Goal: Navigation & Orientation: Find specific page/section

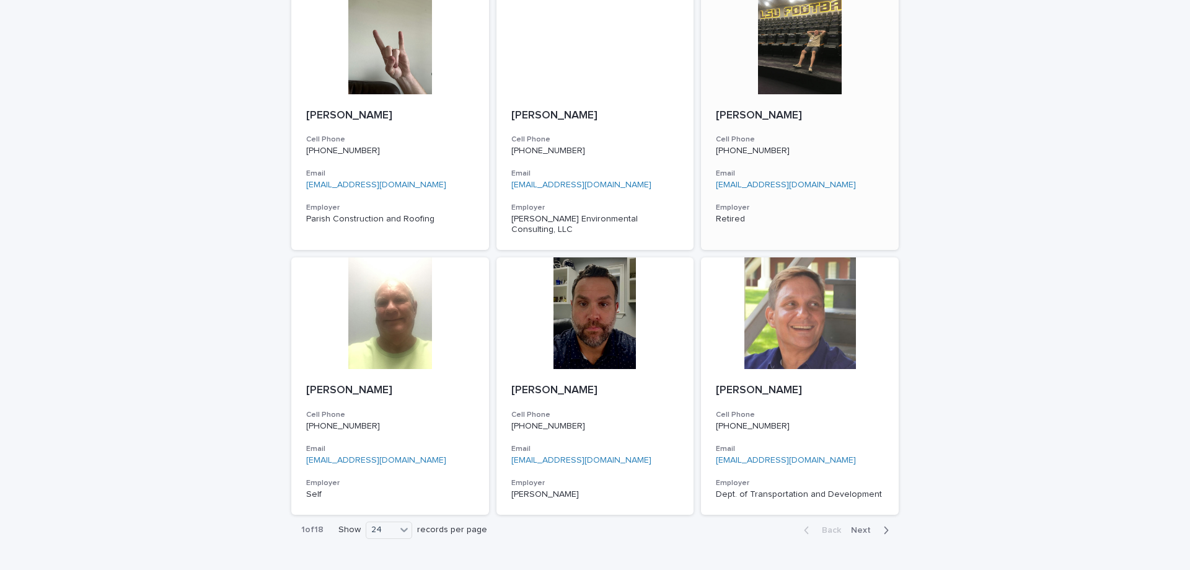
scroll to position [1766, 0]
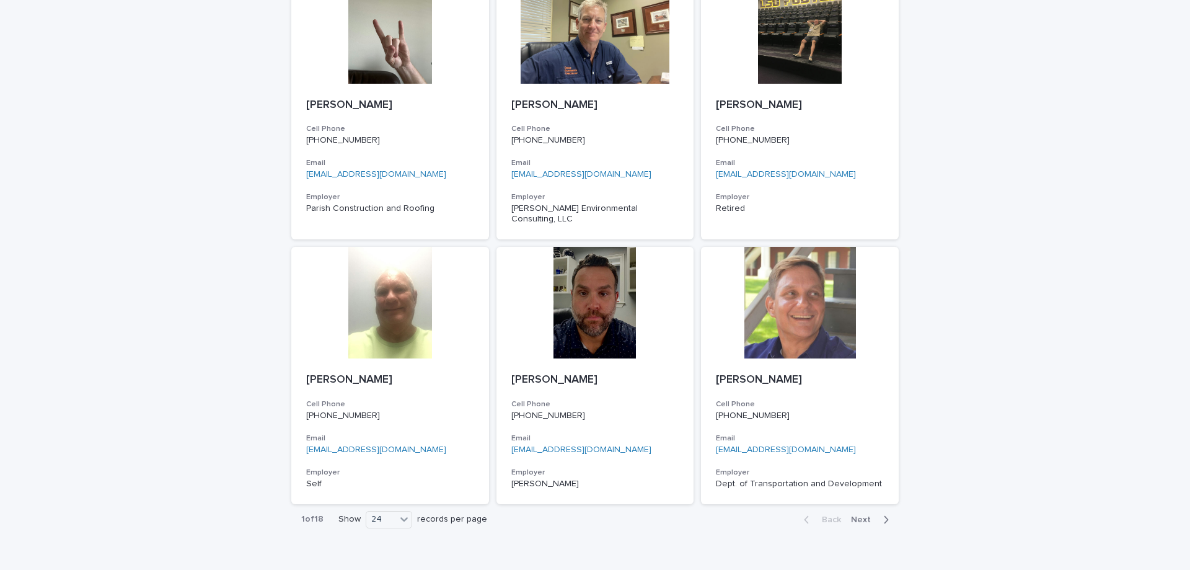
click at [867, 515] on span "Next" at bounding box center [864, 519] width 27 height 9
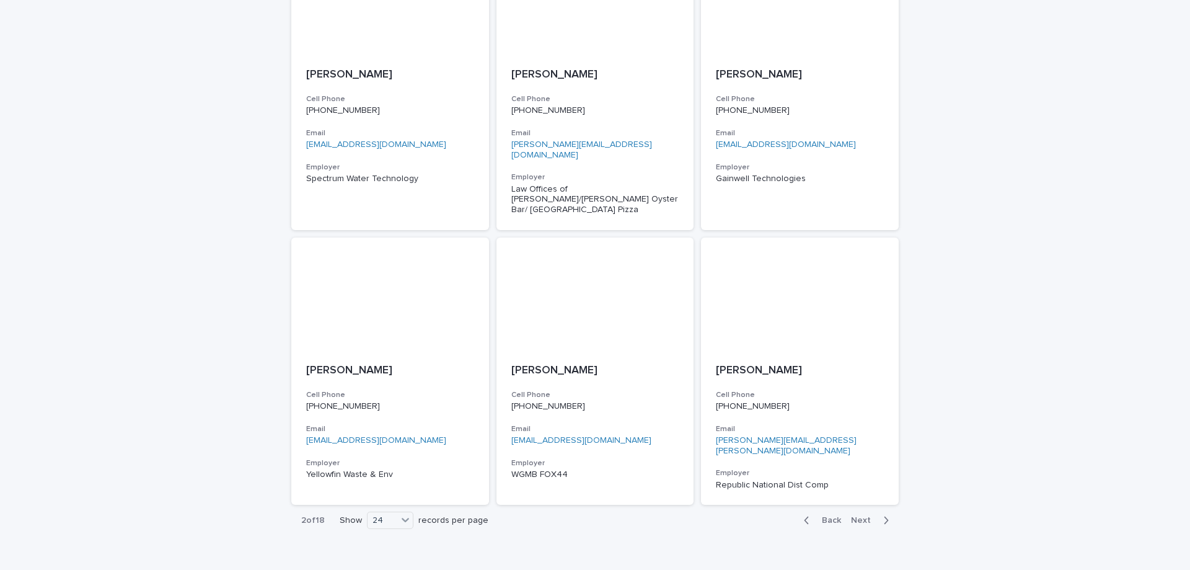
scroll to position [1776, 0]
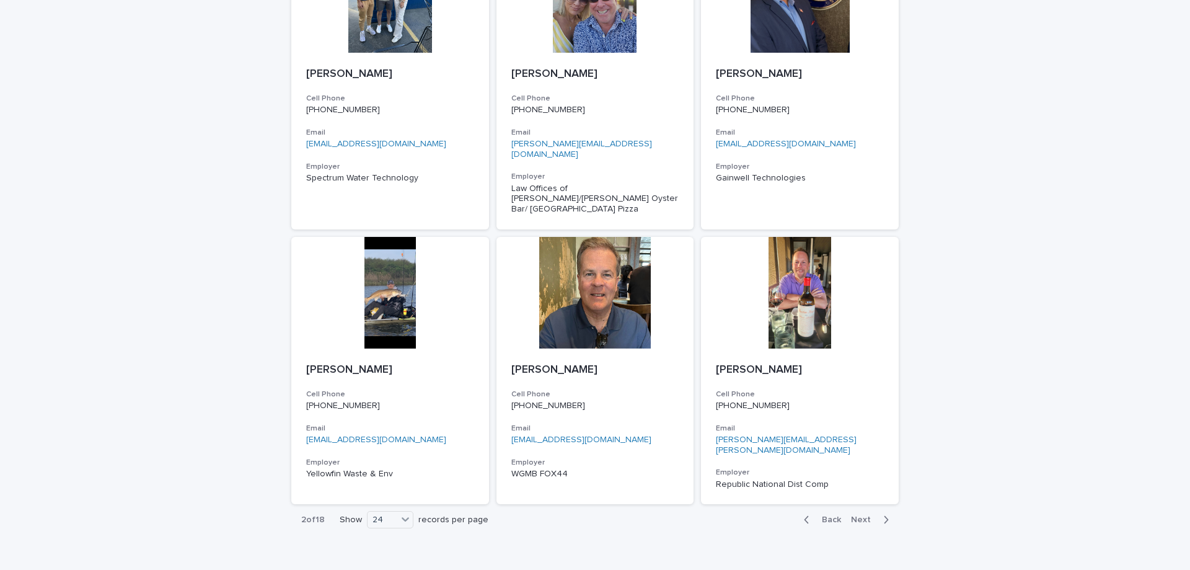
click at [858, 515] on span "Next" at bounding box center [864, 519] width 27 height 9
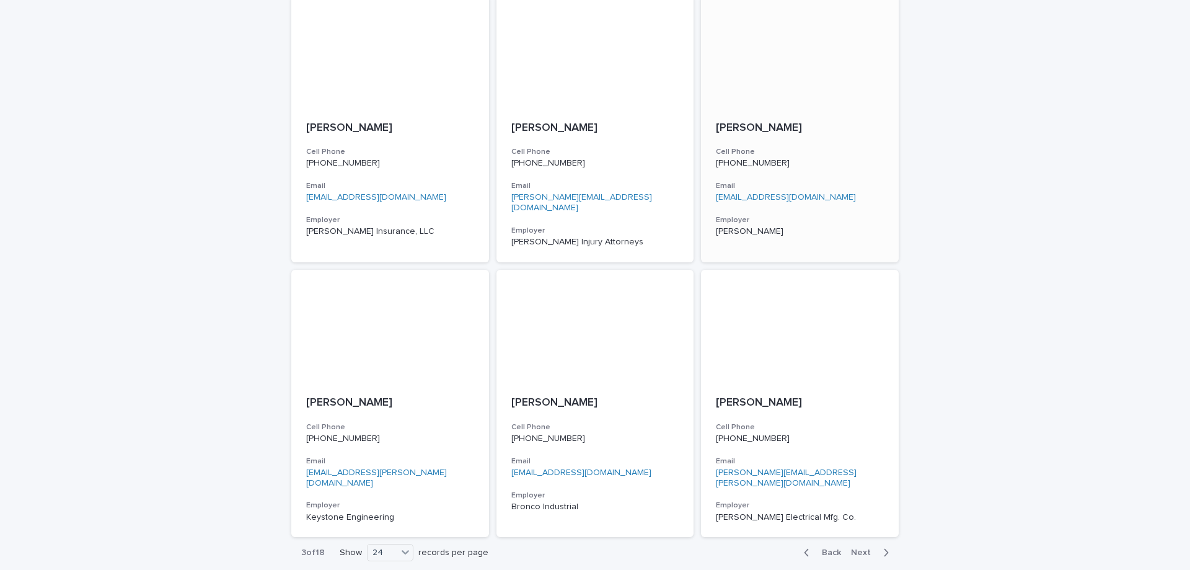
scroll to position [1766, 0]
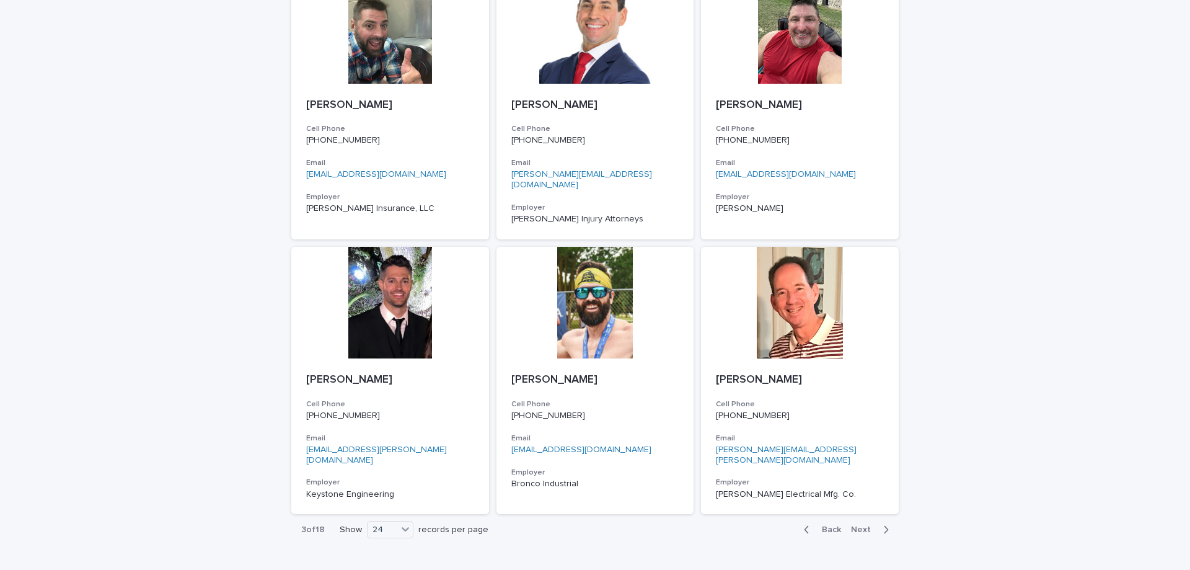
click at [868, 525] on span "Next" at bounding box center [864, 529] width 27 height 9
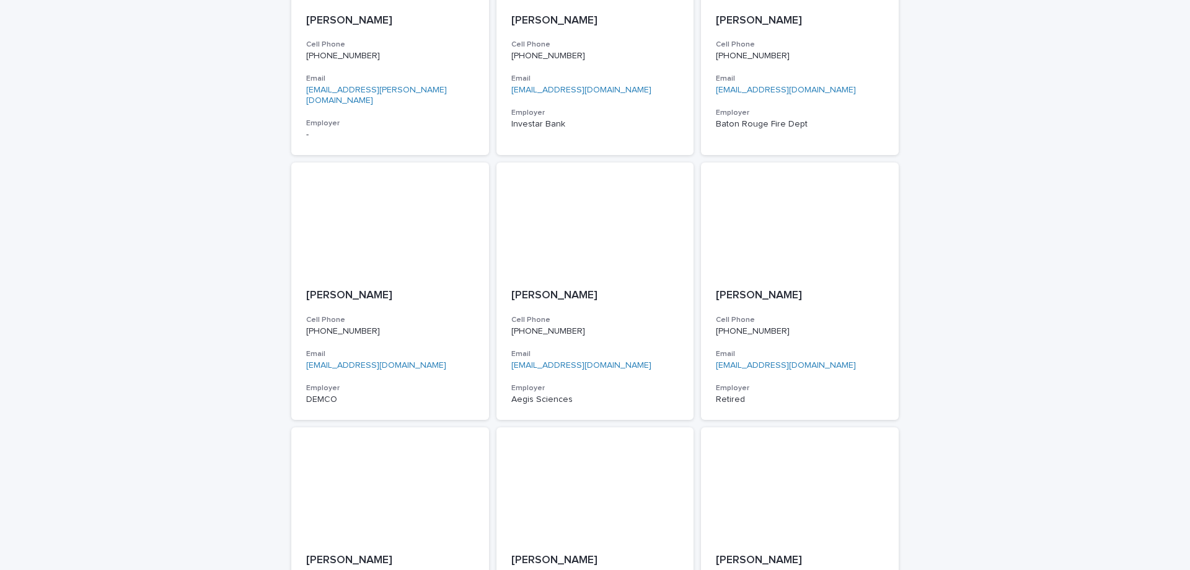
scroll to position [1766, 0]
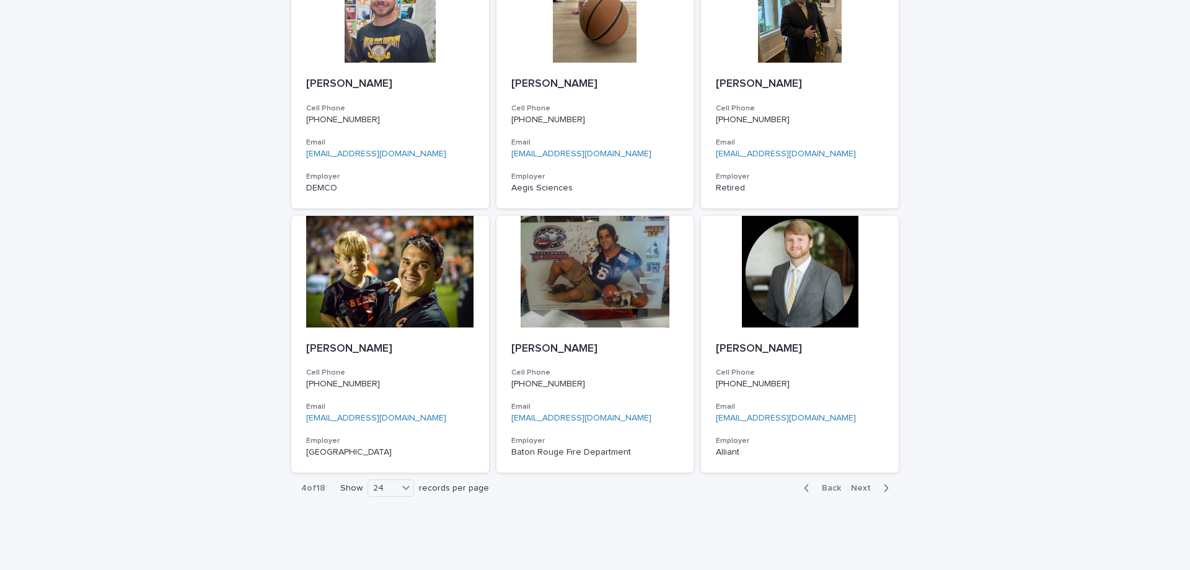
click at [852, 484] on span "Next" at bounding box center [864, 488] width 27 height 9
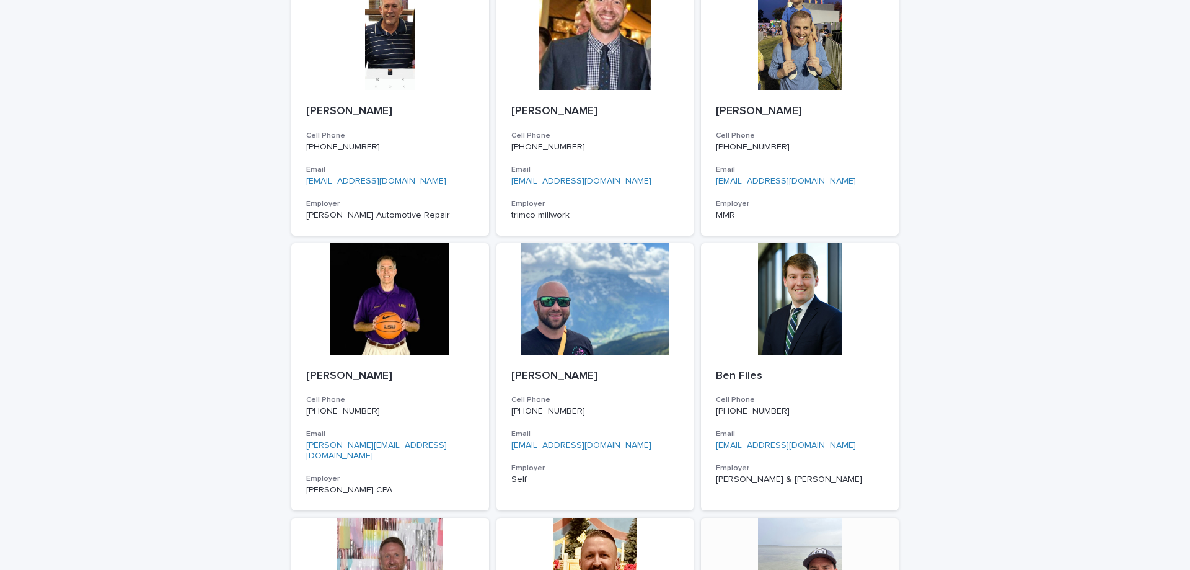
scroll to position [1776, 0]
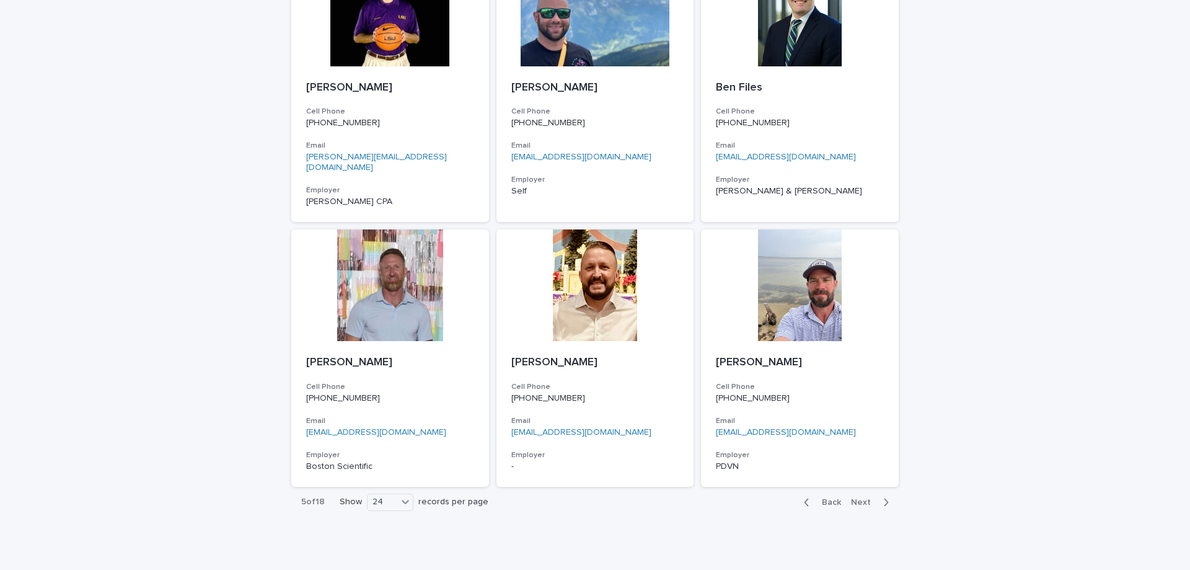
click at [859, 498] on span "Next" at bounding box center [864, 502] width 27 height 9
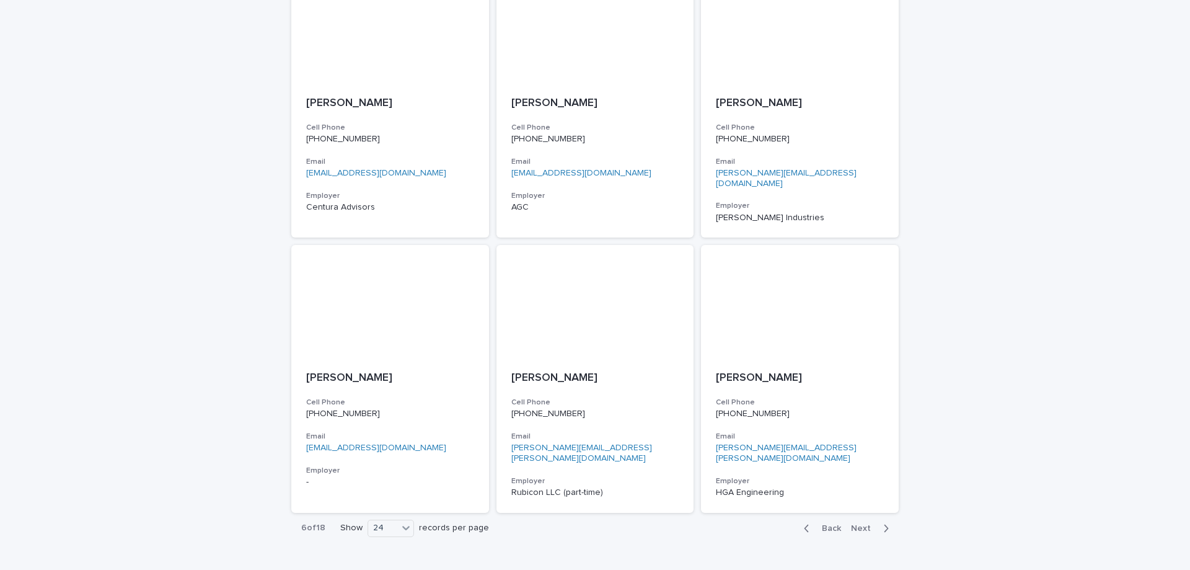
scroll to position [1766, 0]
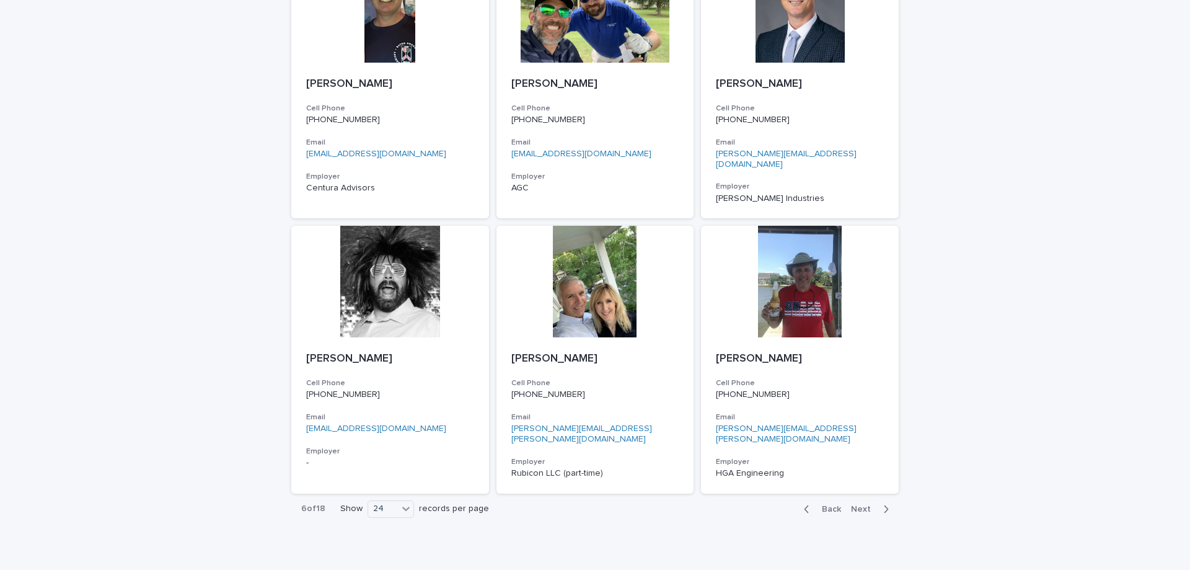
click at [863, 505] on span "Next" at bounding box center [864, 509] width 27 height 9
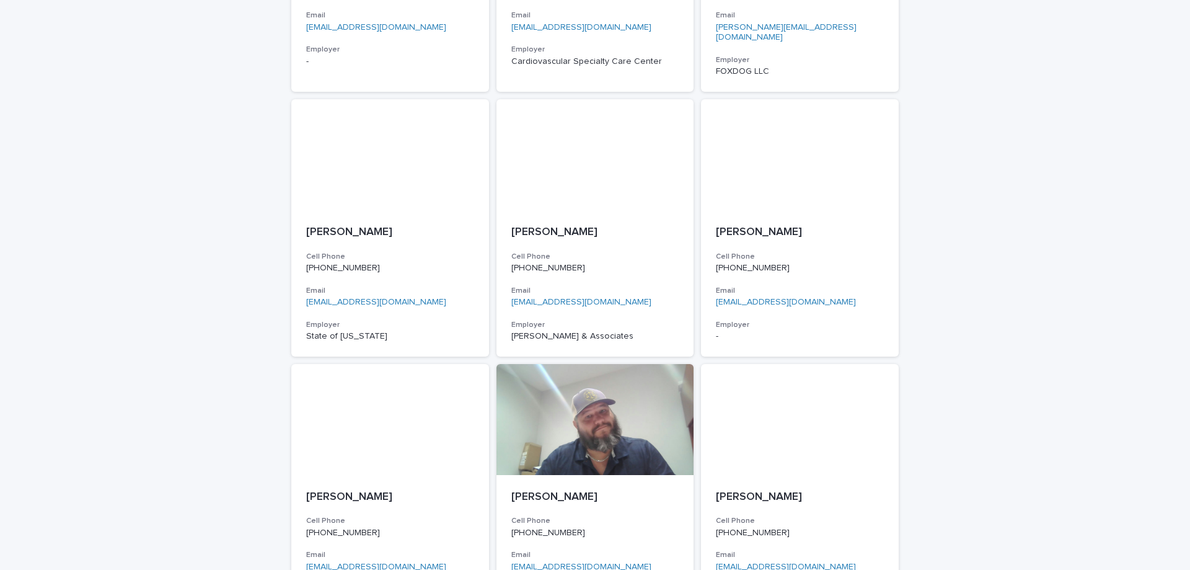
scroll to position [1766, 0]
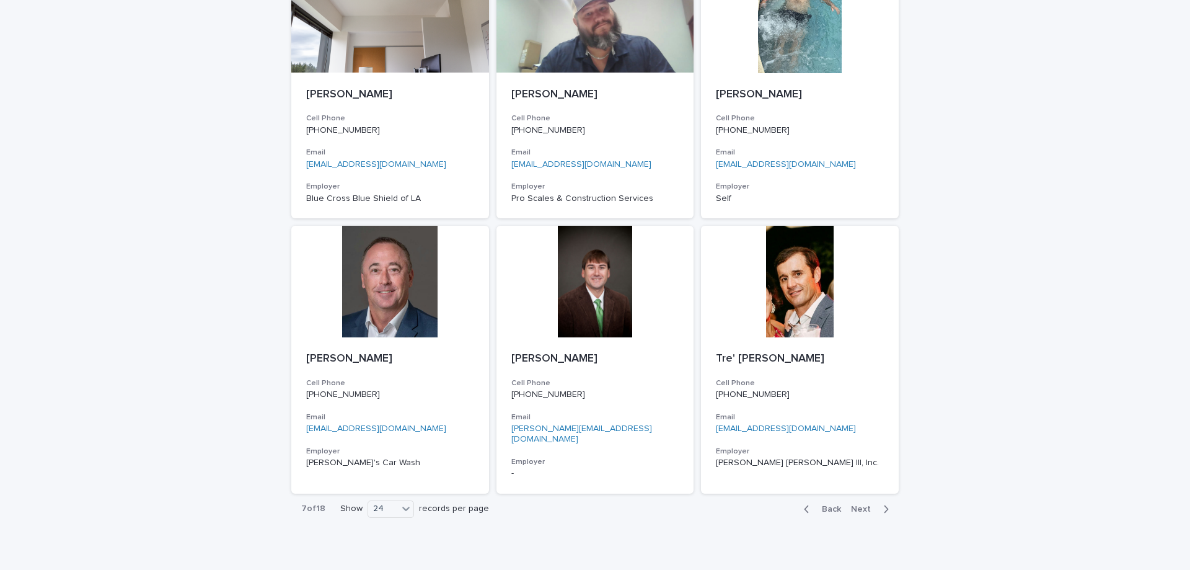
click at [857, 505] on span "Next" at bounding box center [864, 509] width 27 height 9
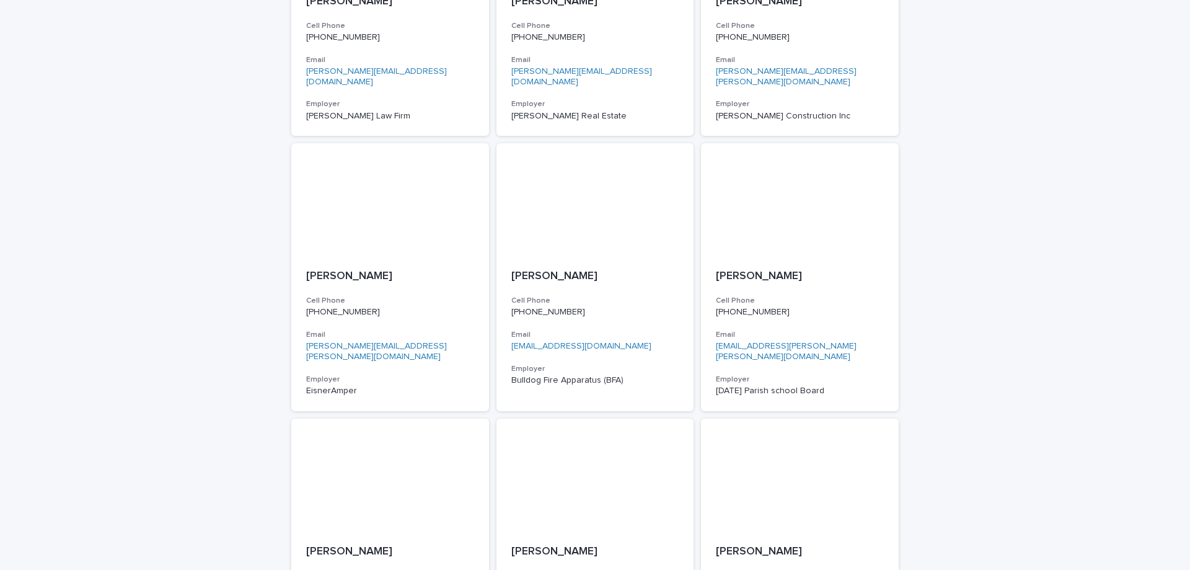
scroll to position [1766, 0]
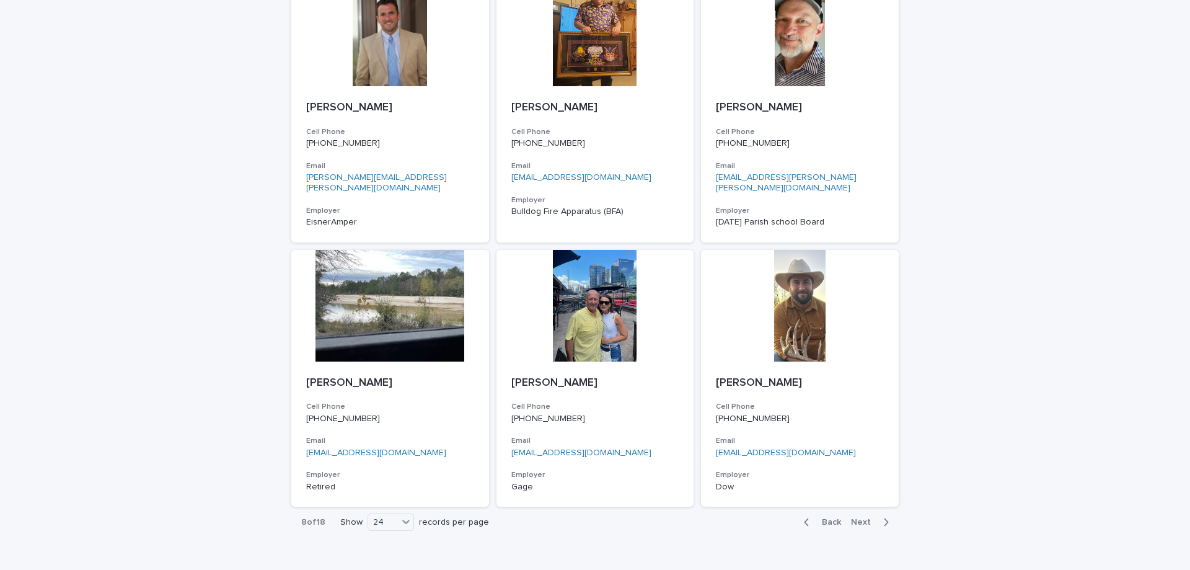
click at [865, 518] on span "Next" at bounding box center [864, 522] width 27 height 9
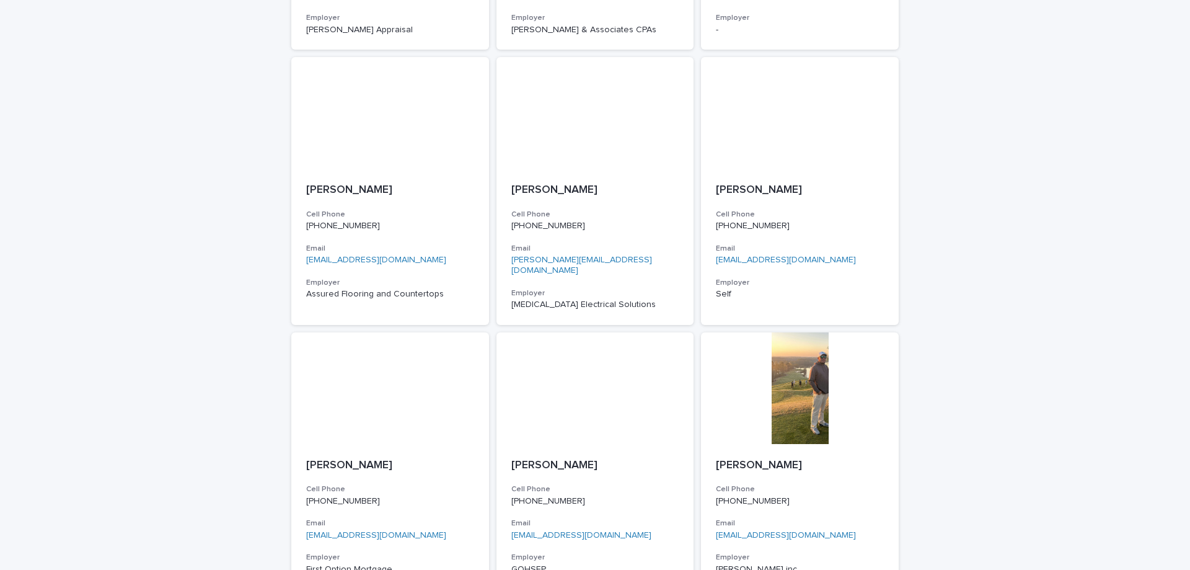
scroll to position [1766, 0]
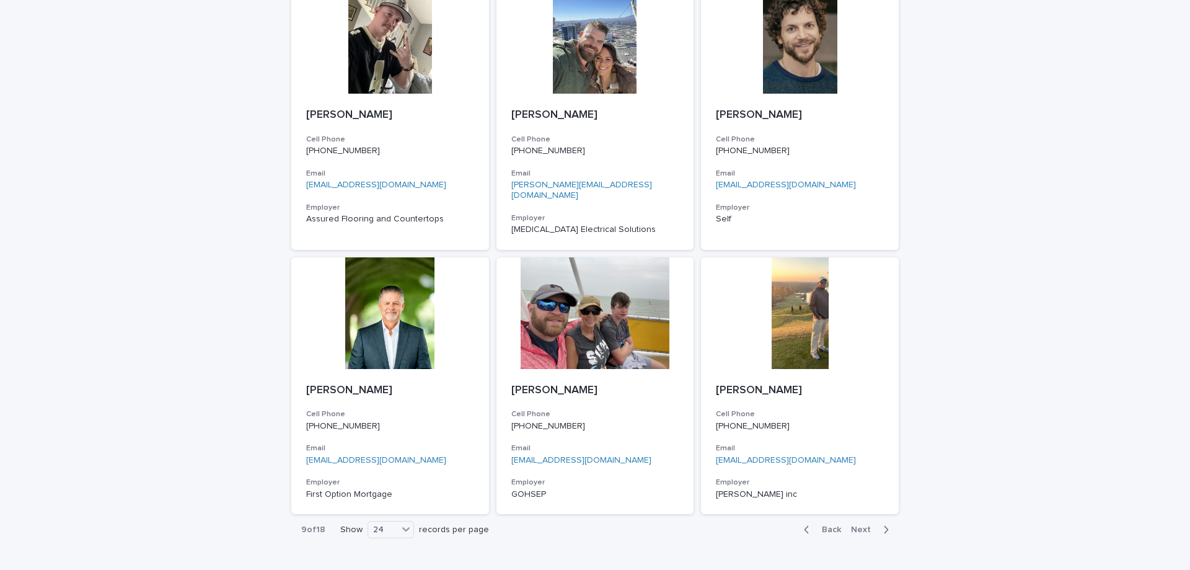
click at [857, 525] on span "Next" at bounding box center [864, 529] width 27 height 9
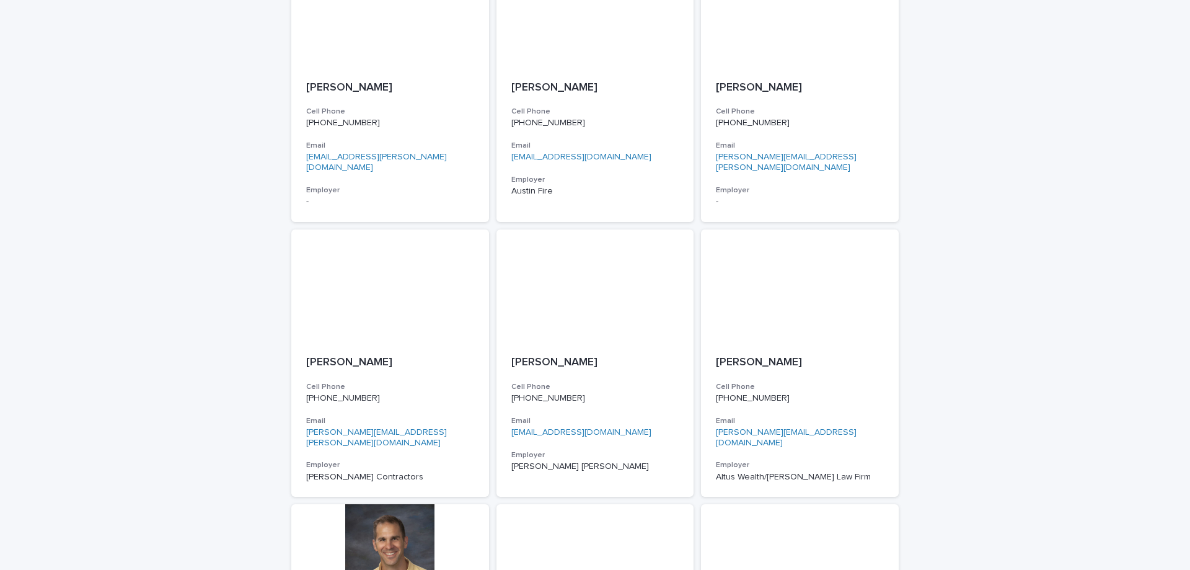
scroll to position [1766, 0]
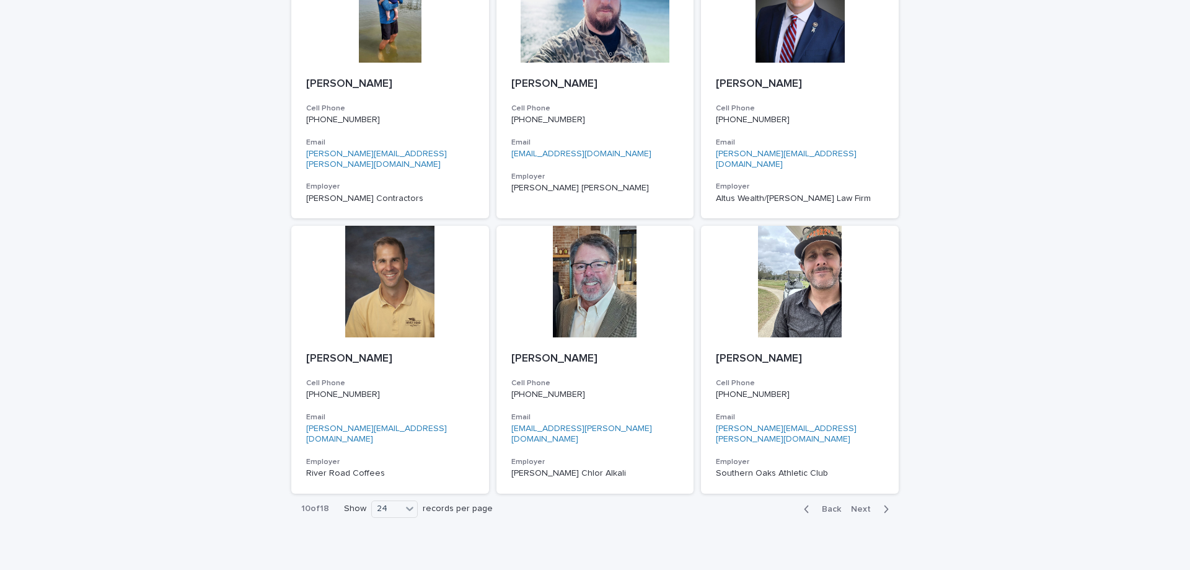
click at [862, 505] on span "Next" at bounding box center [864, 509] width 27 height 9
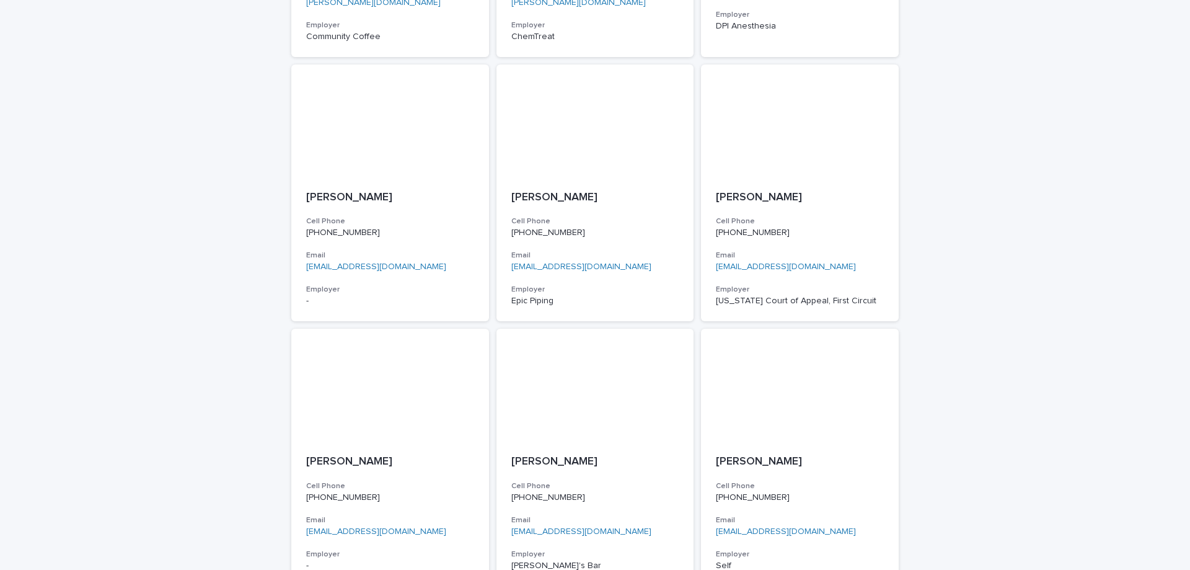
scroll to position [1766, 0]
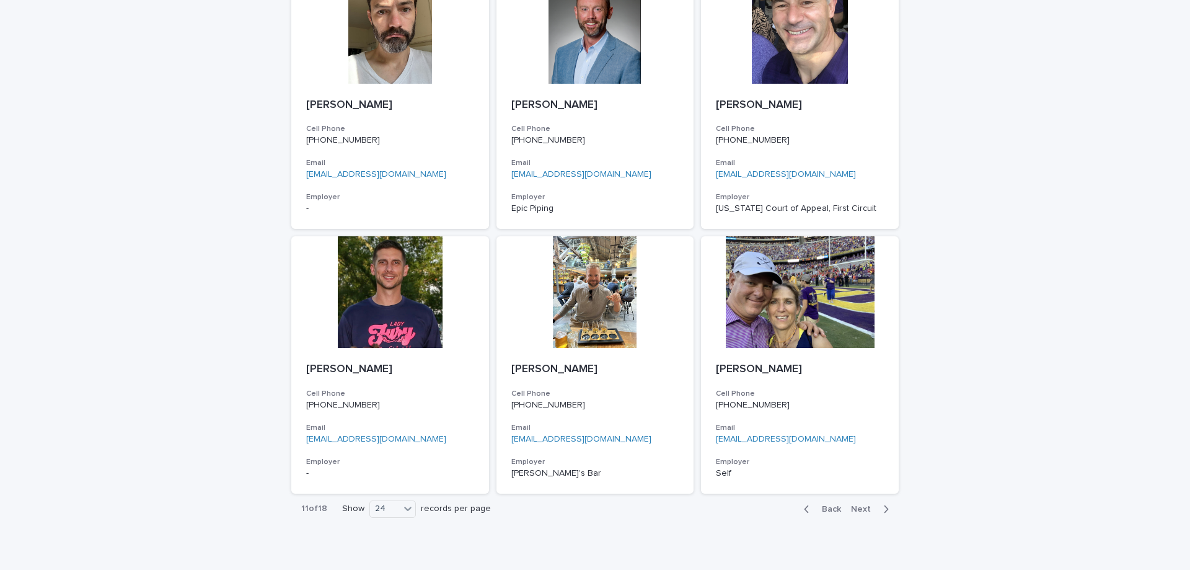
click at [860, 505] on span "Next" at bounding box center [864, 509] width 27 height 9
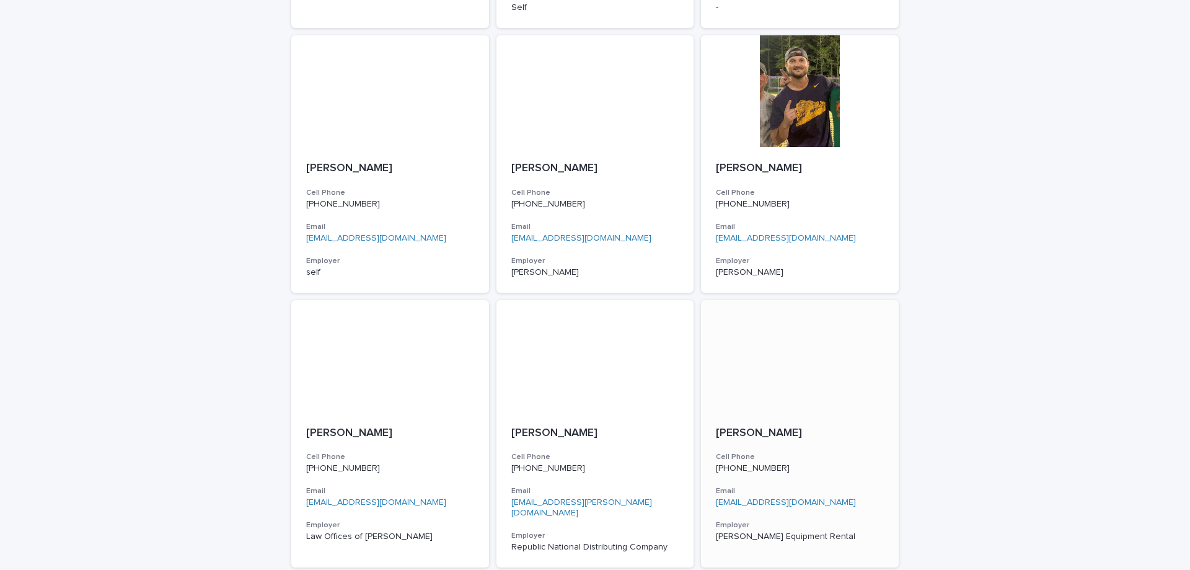
scroll to position [1766, 0]
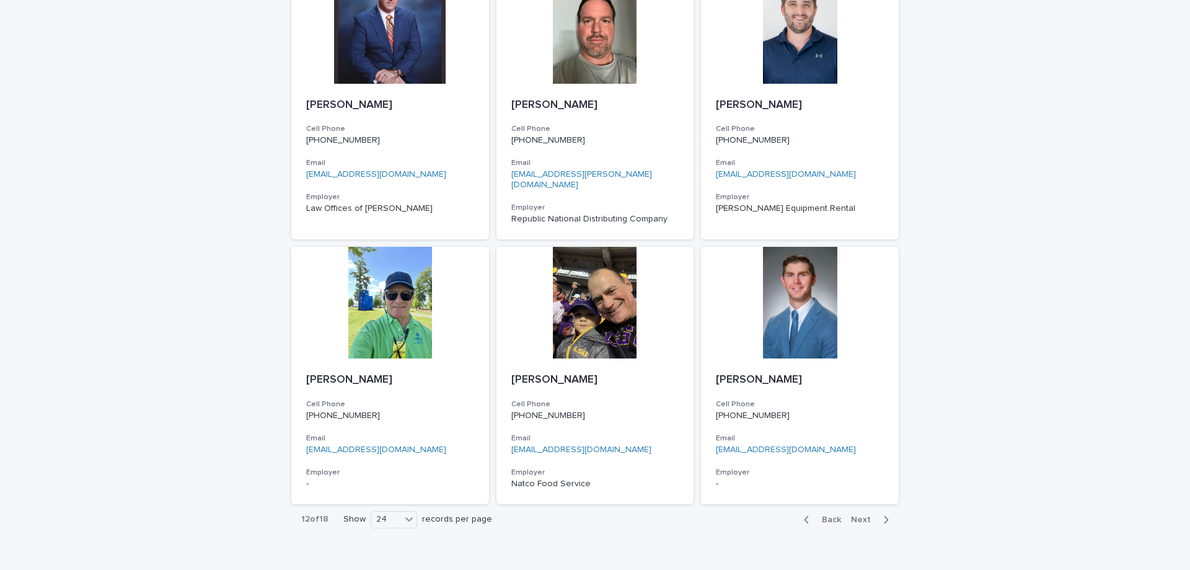
click at [855, 515] on span "Next" at bounding box center [864, 519] width 27 height 9
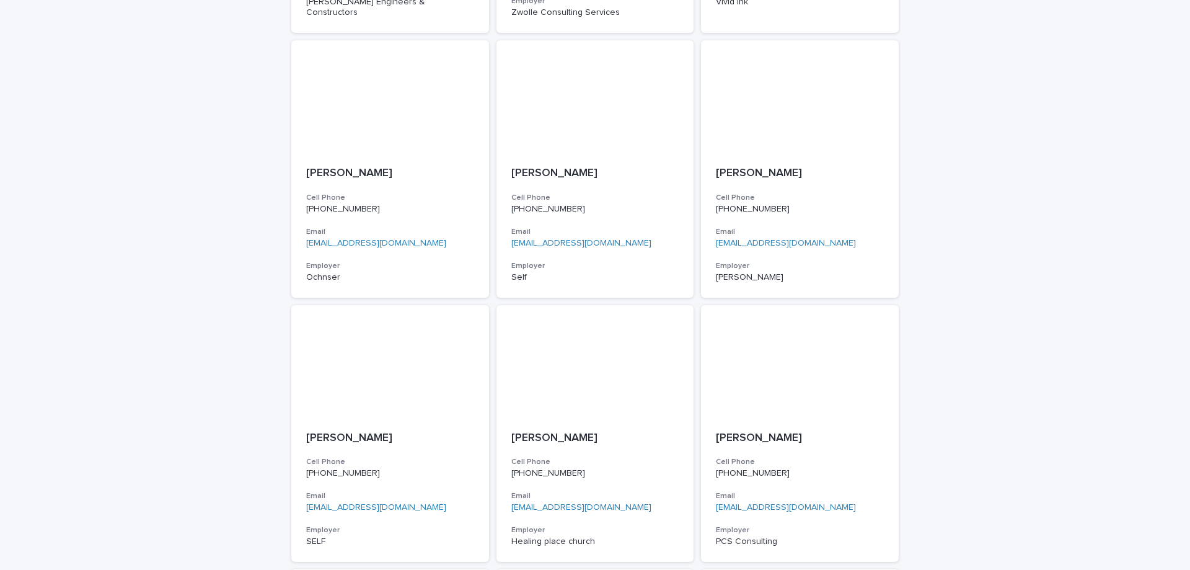
scroll to position [1776, 0]
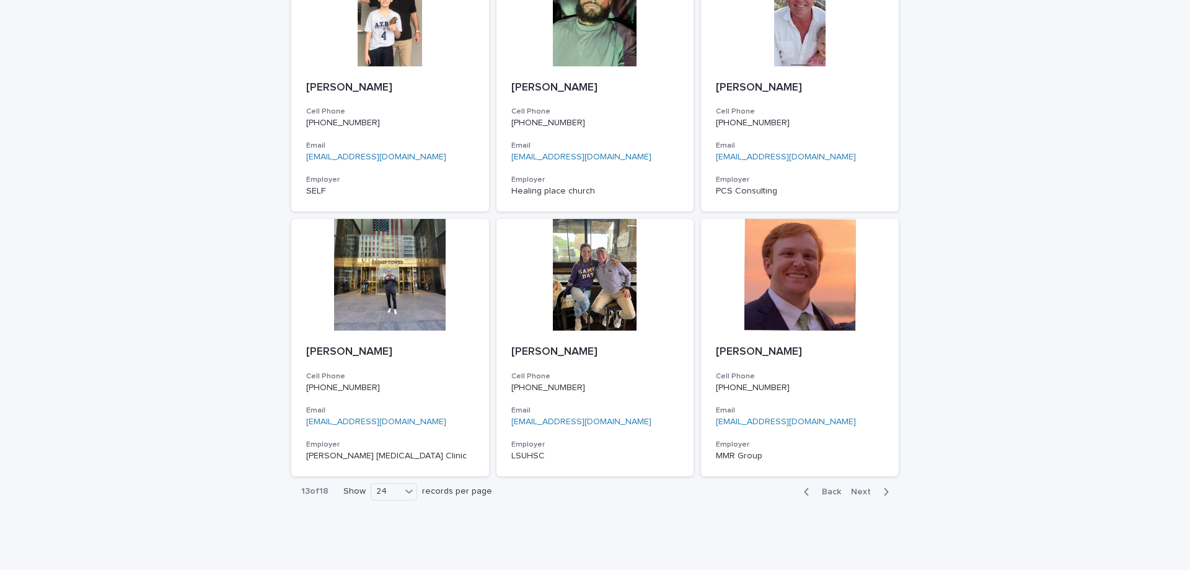
click at [861, 487] on span "Next" at bounding box center [864, 491] width 27 height 9
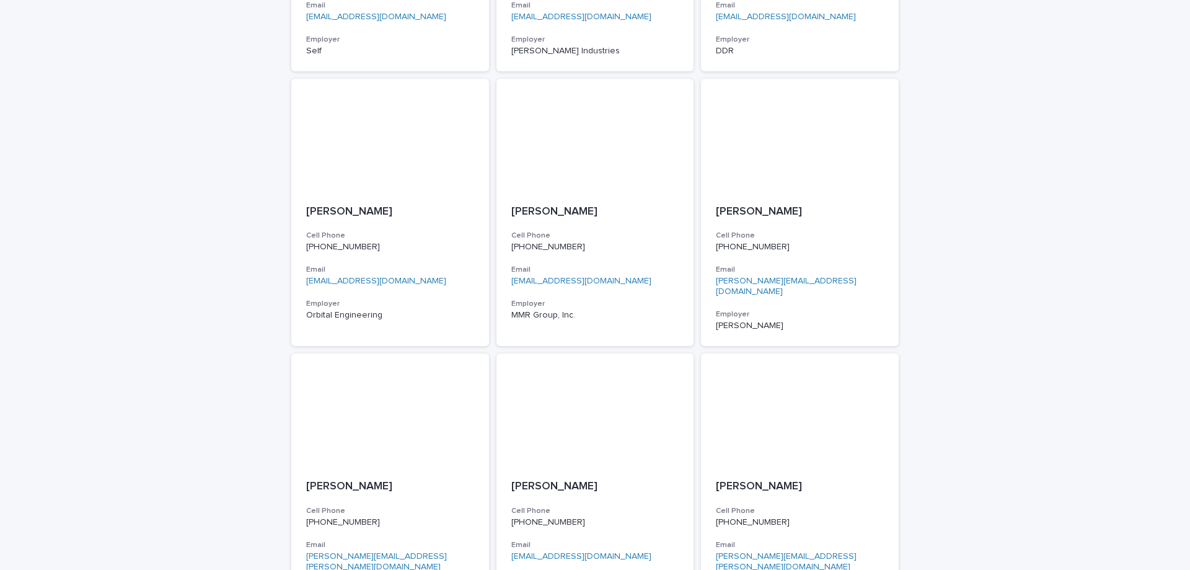
scroll to position [1766, 0]
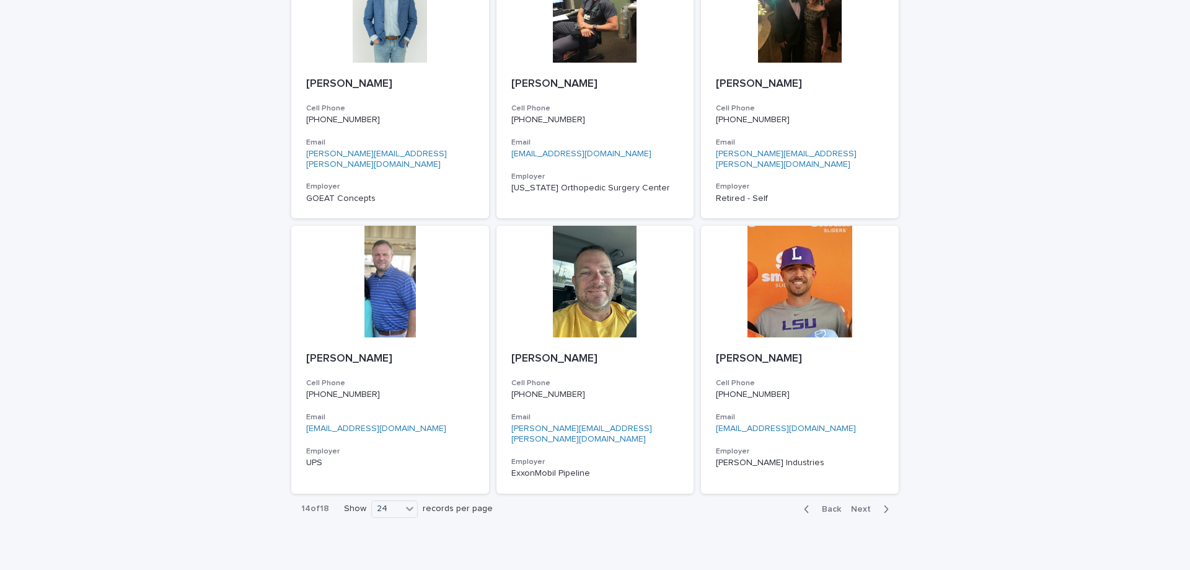
click at [860, 505] on span "Next" at bounding box center [864, 509] width 27 height 9
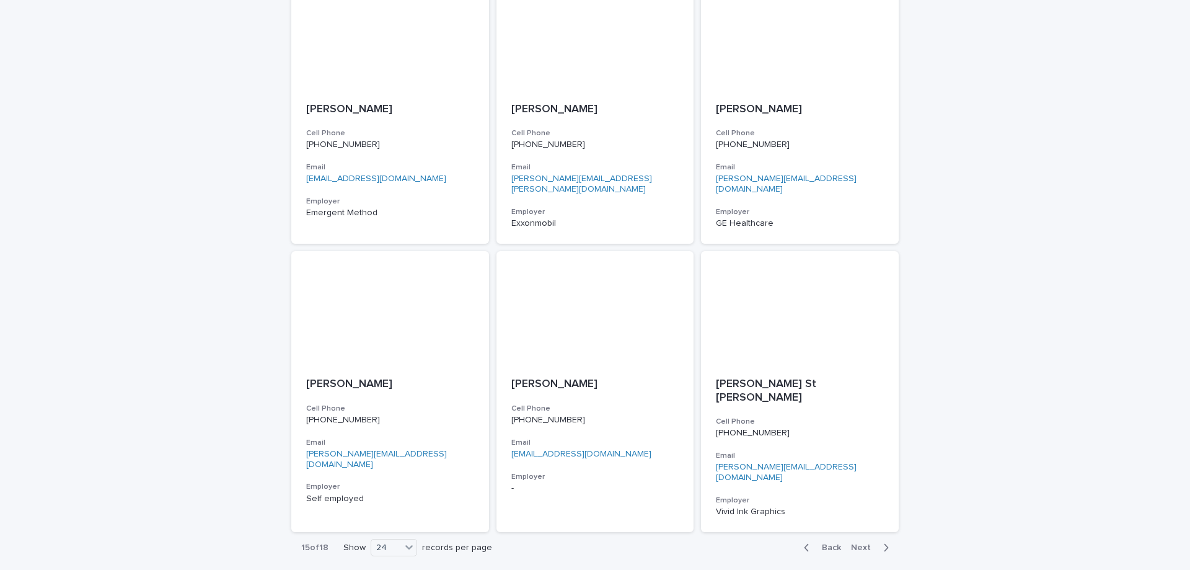
scroll to position [1776, 0]
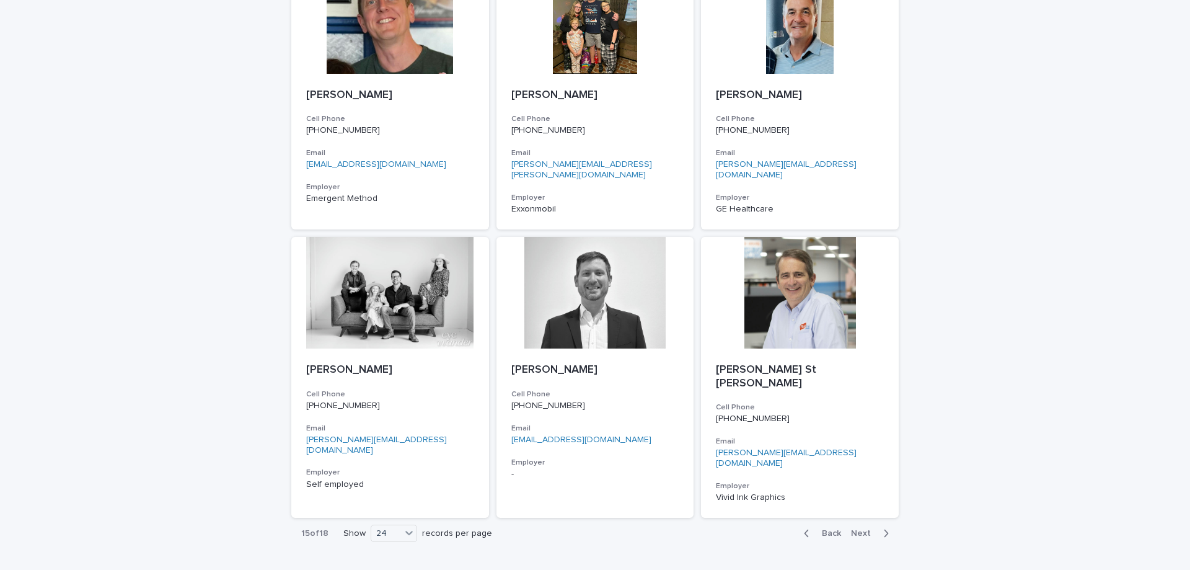
click at [853, 529] on span "Next" at bounding box center [864, 533] width 27 height 9
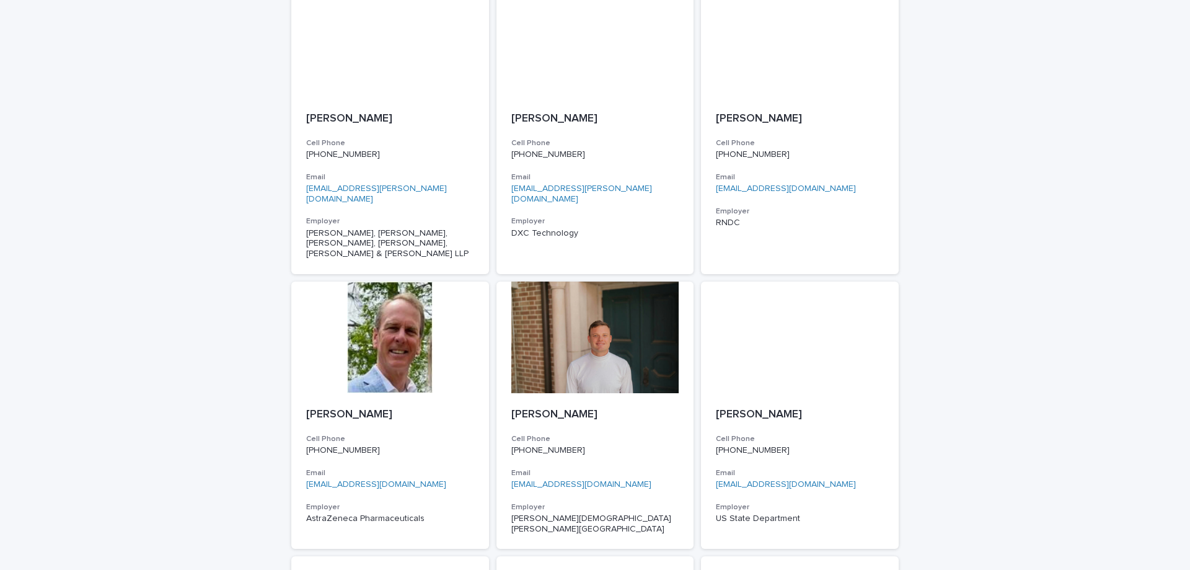
scroll to position [1776, 0]
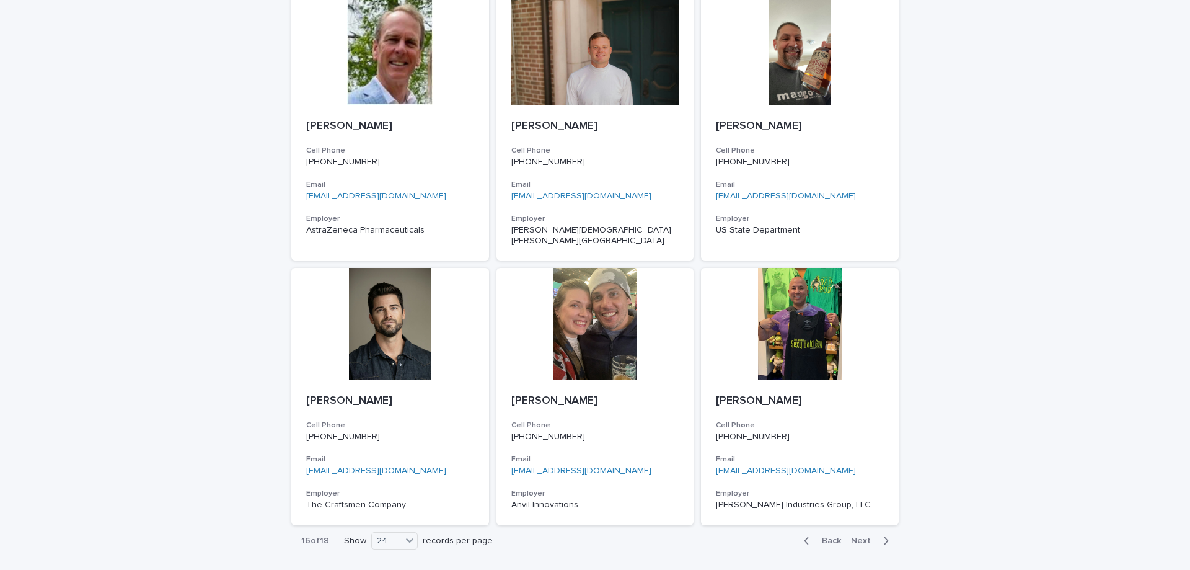
click at [851, 536] on span "Next" at bounding box center [864, 540] width 27 height 9
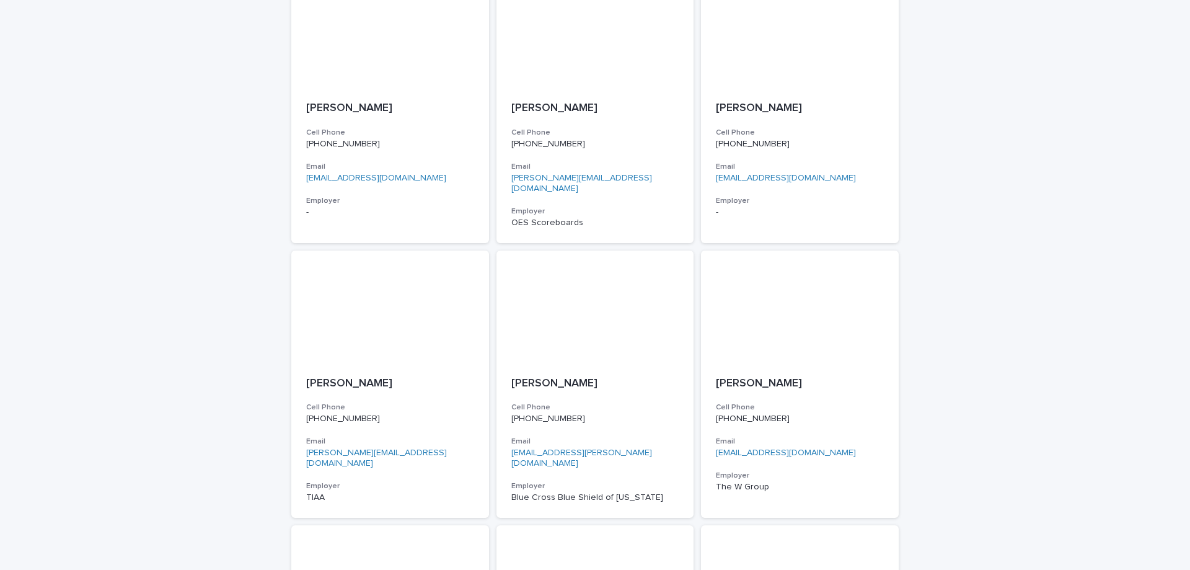
scroll to position [1766, 0]
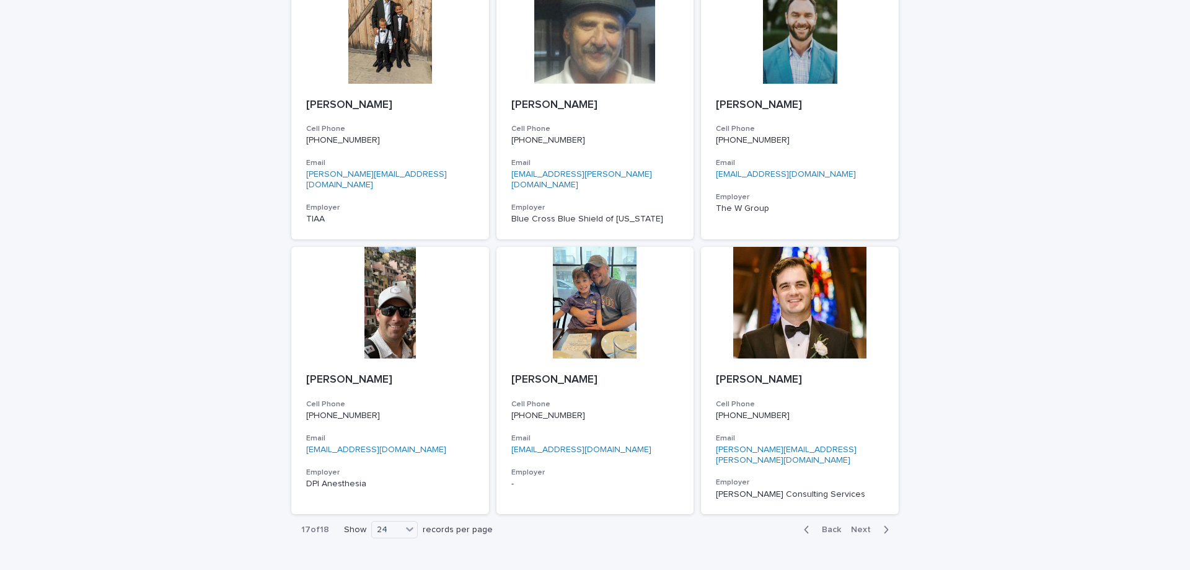
click at [862, 525] on span "Next" at bounding box center [864, 529] width 27 height 9
